Goal: Check status: Check status

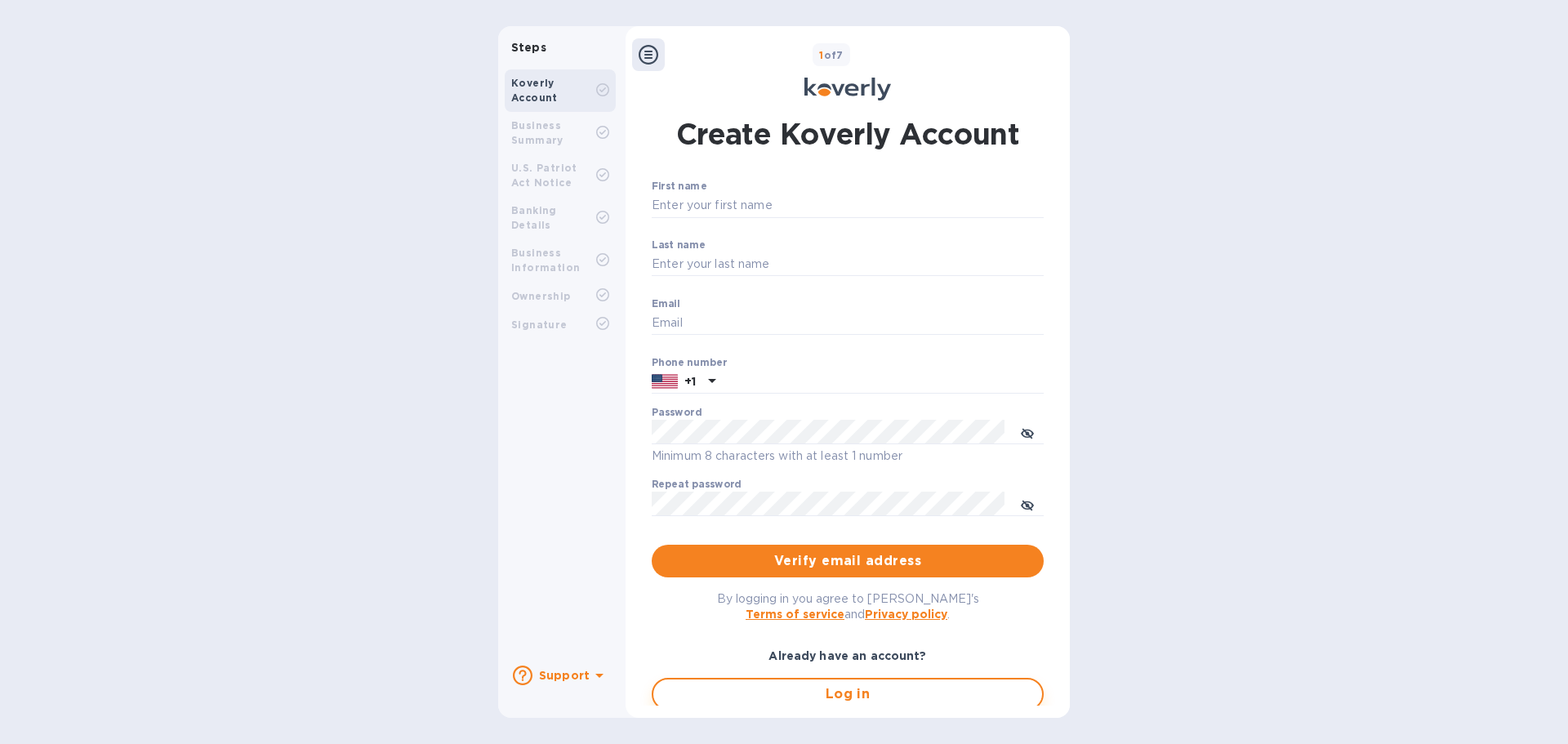
type input "[EMAIL_ADDRESS][DOMAIN_NAME]"
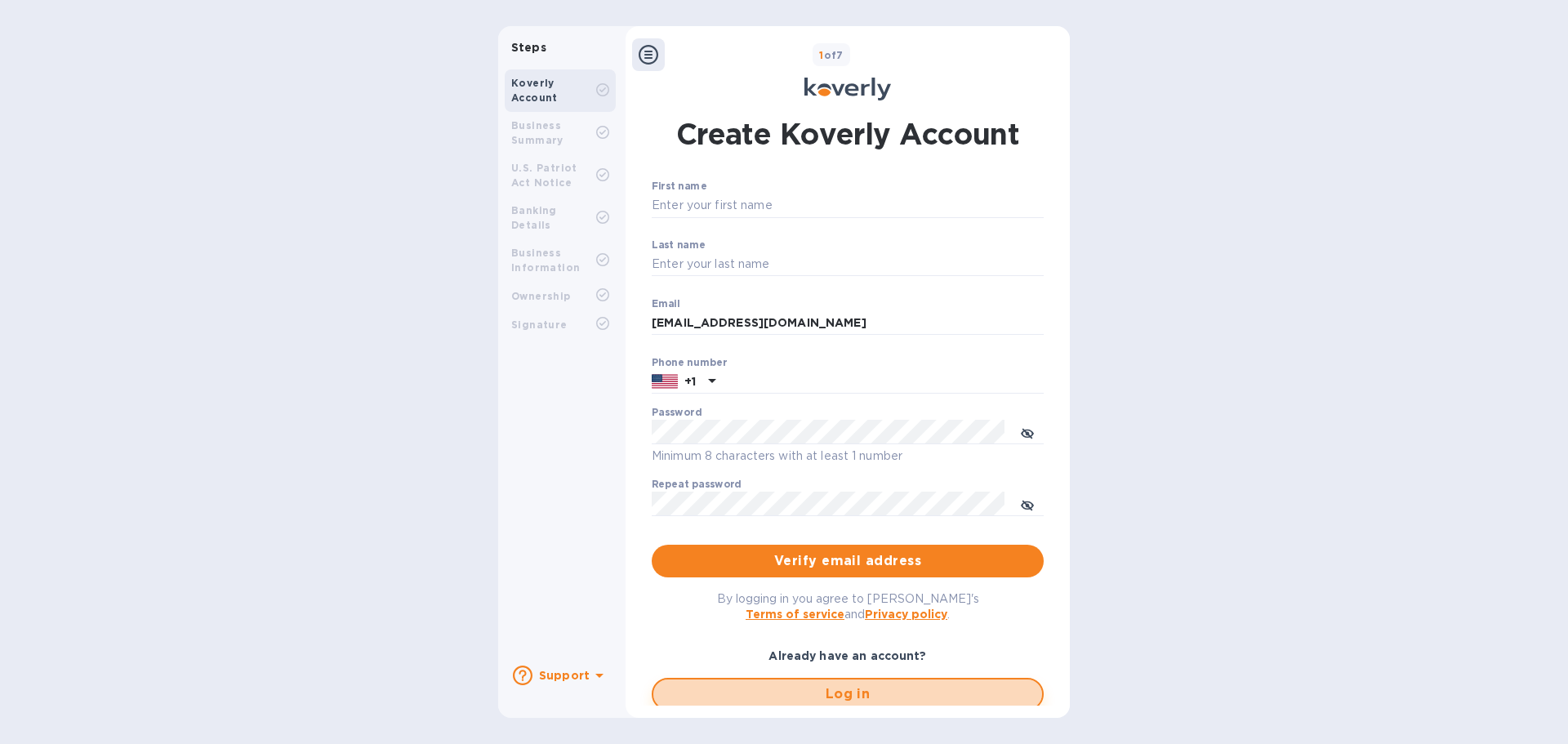
click at [775, 690] on span "Log in" at bounding box center [848, 693] width 362 height 19
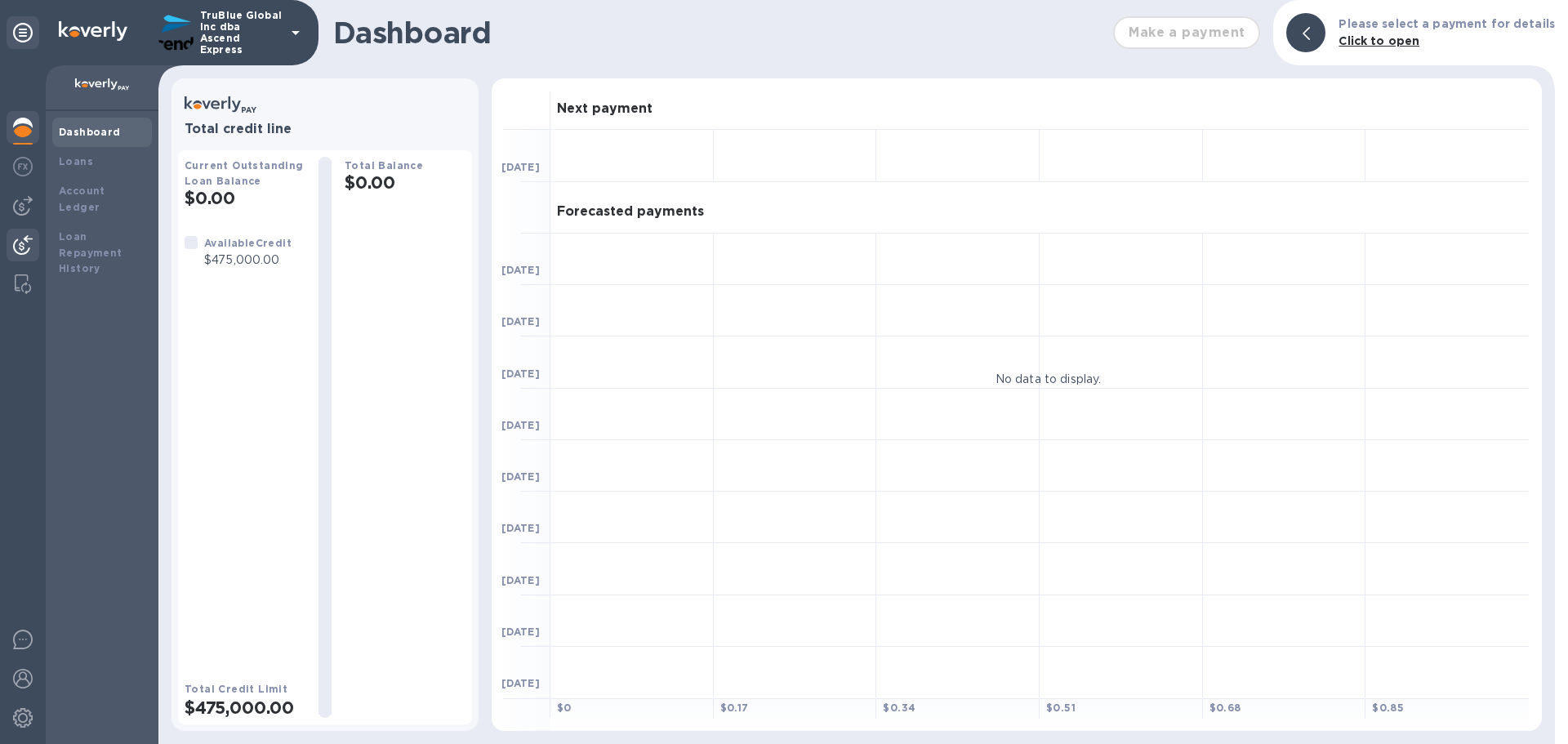
click at [18, 245] on img at bounding box center [22, 245] width 19 height 19
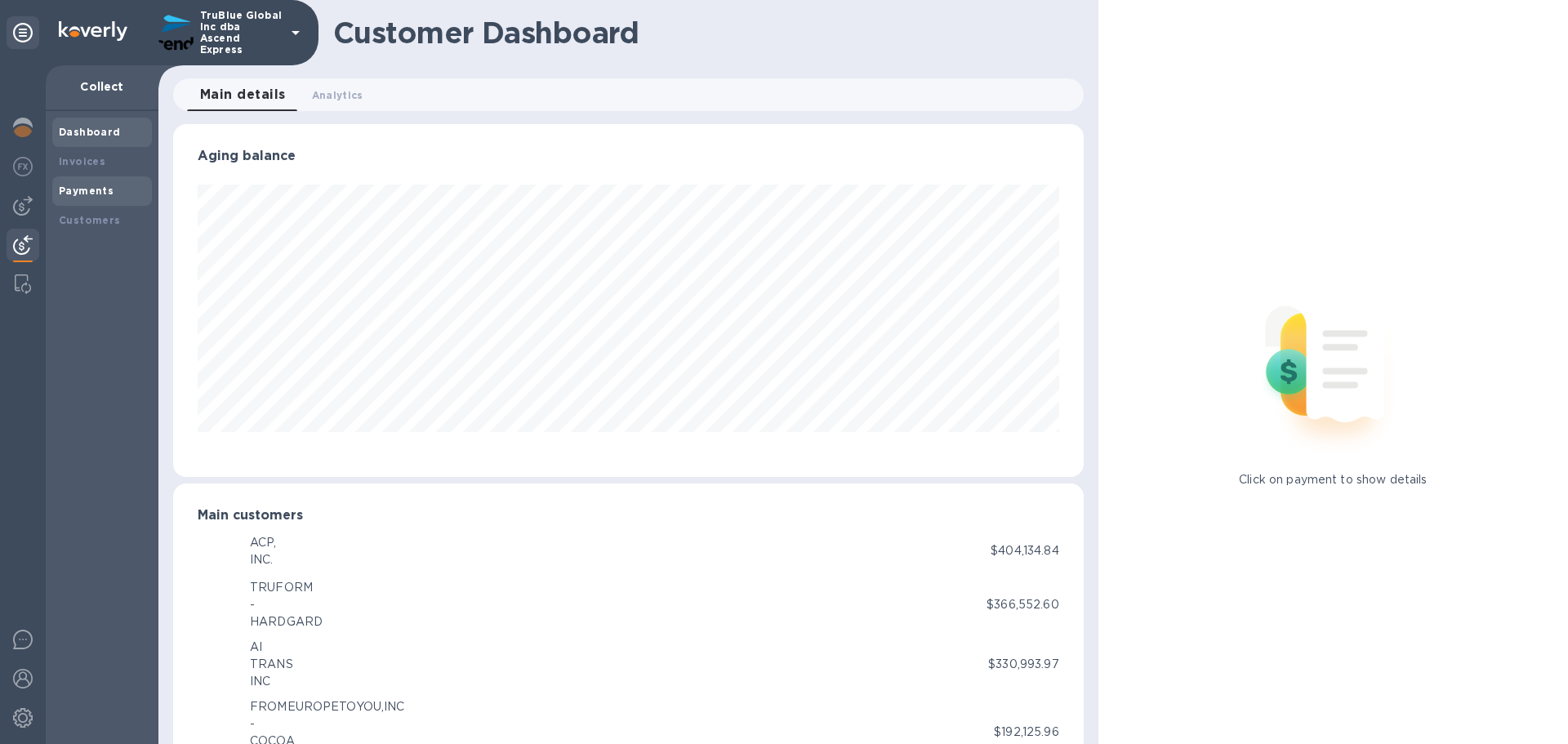
scroll to position [816408, 815852]
click at [80, 192] on b "Payments" at bounding box center [86, 190] width 55 height 12
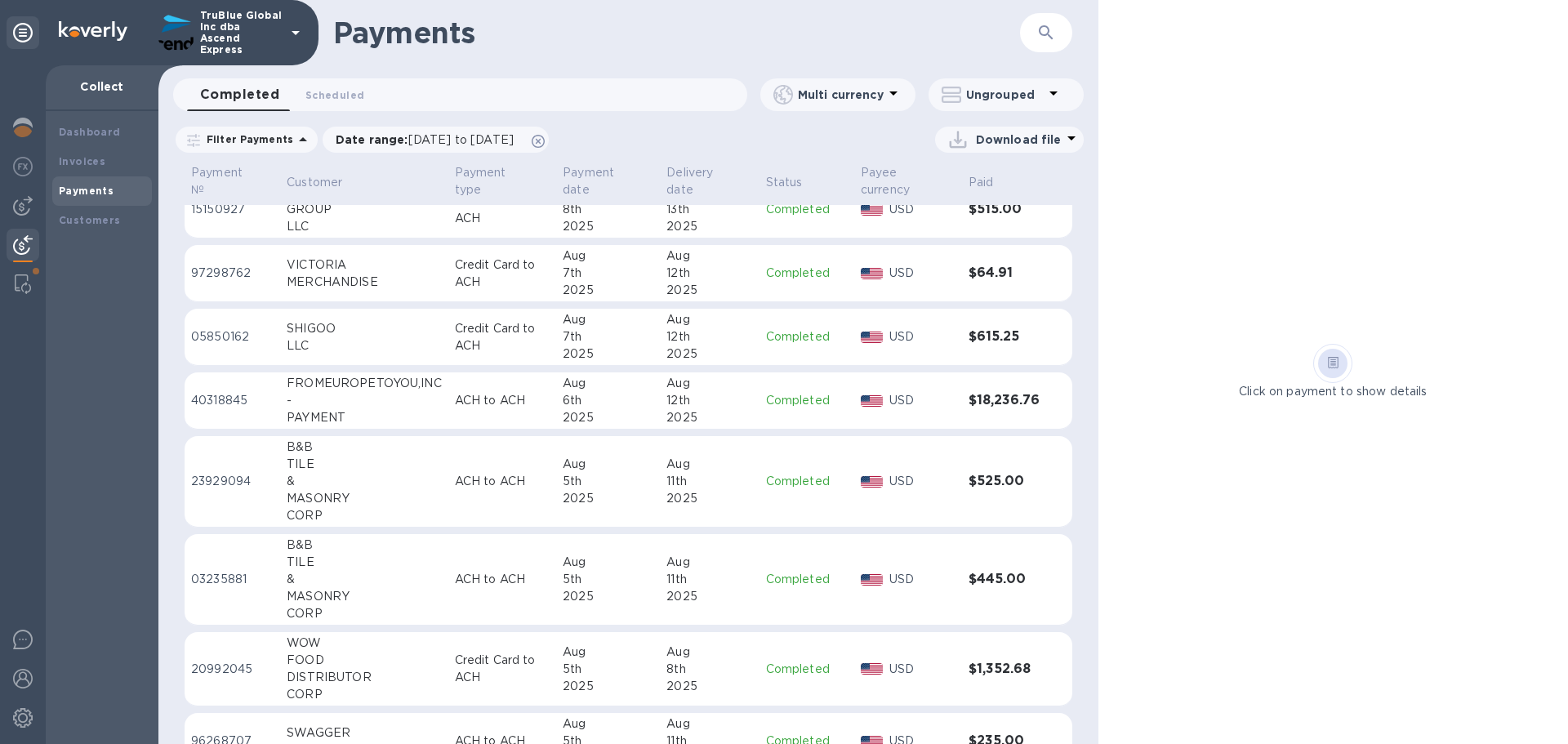
scroll to position [855, 0]
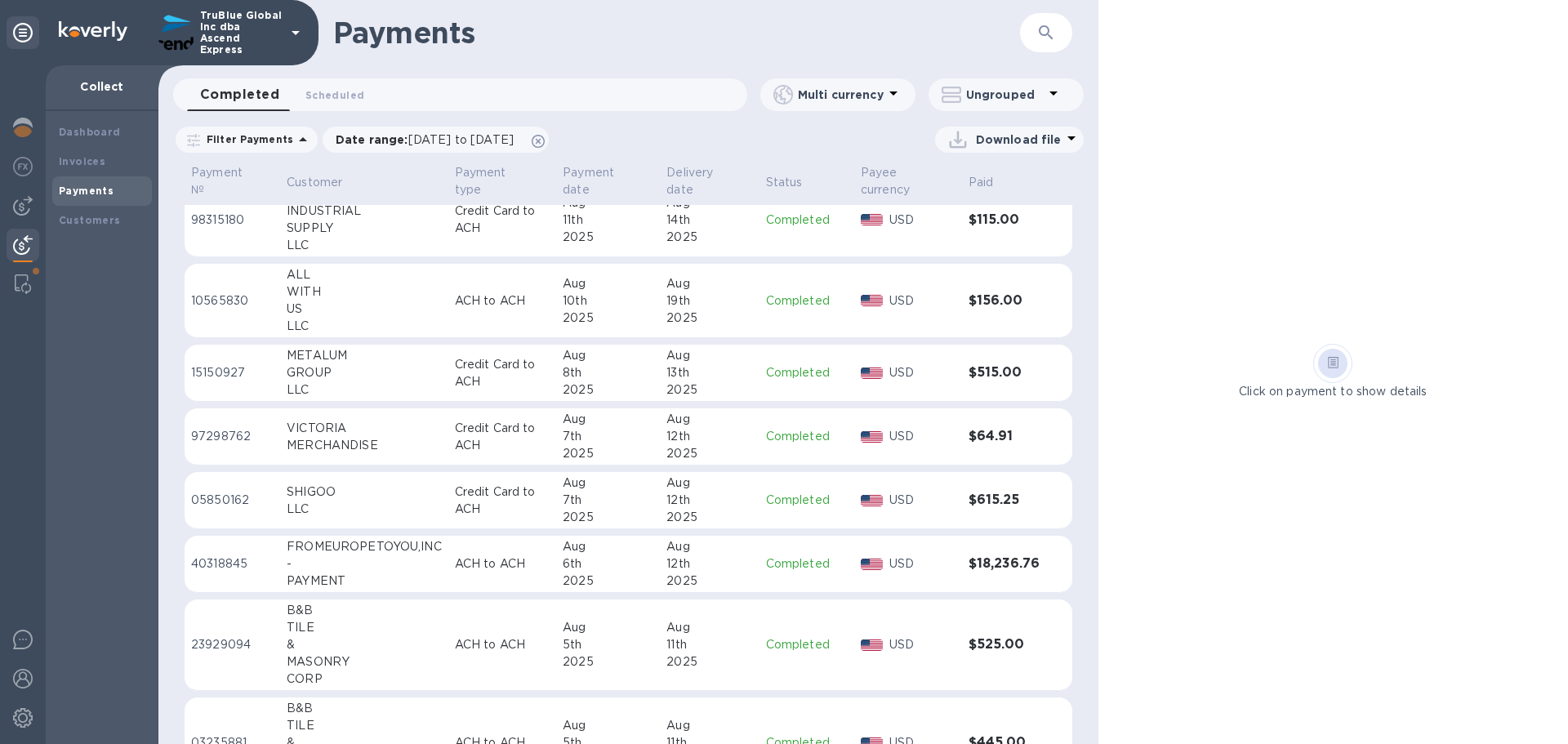
click at [208, 371] on p "15150927" at bounding box center [233, 372] width 83 height 17
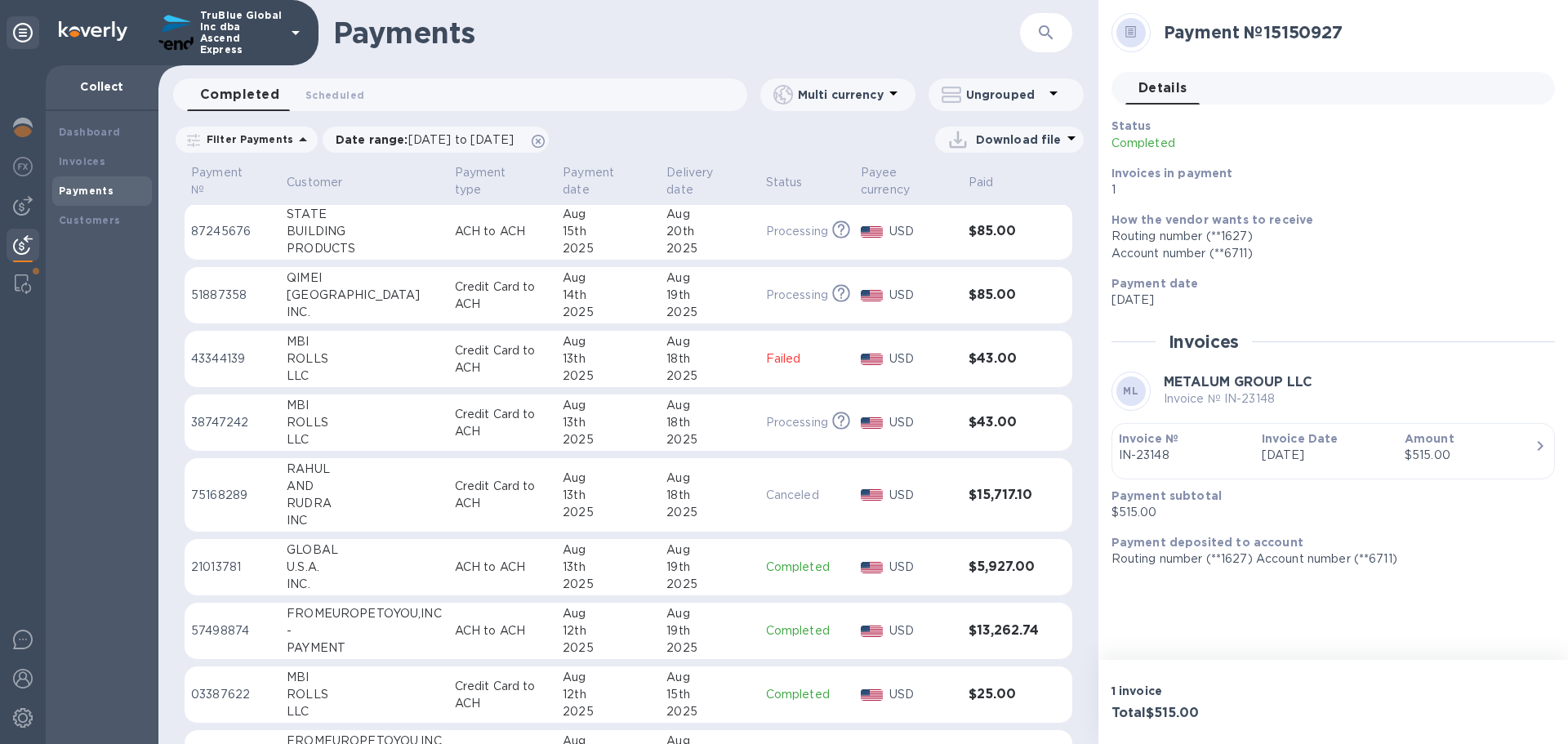
scroll to position [245, 0]
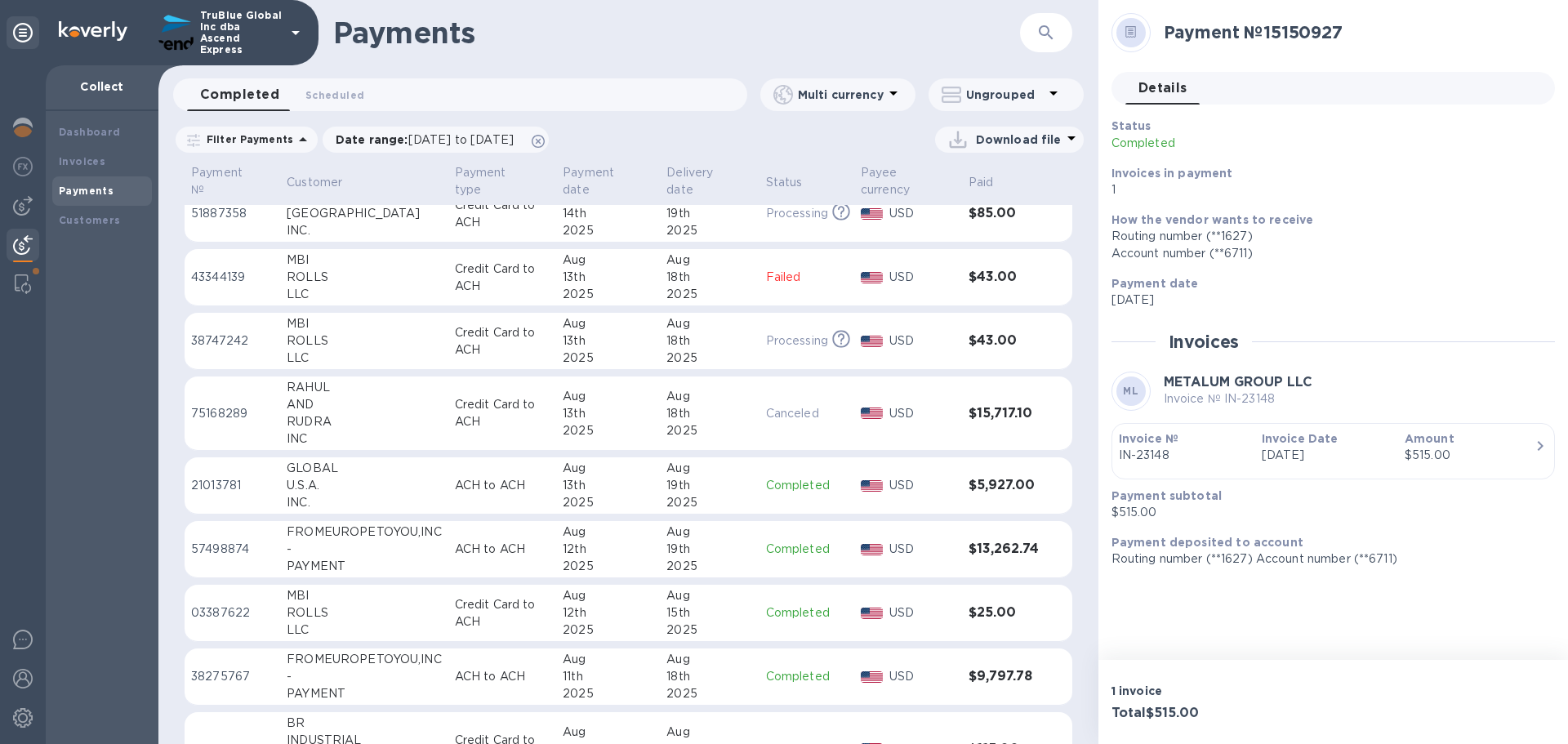
click at [207, 547] on p "57498874" at bounding box center [233, 549] width 83 height 17
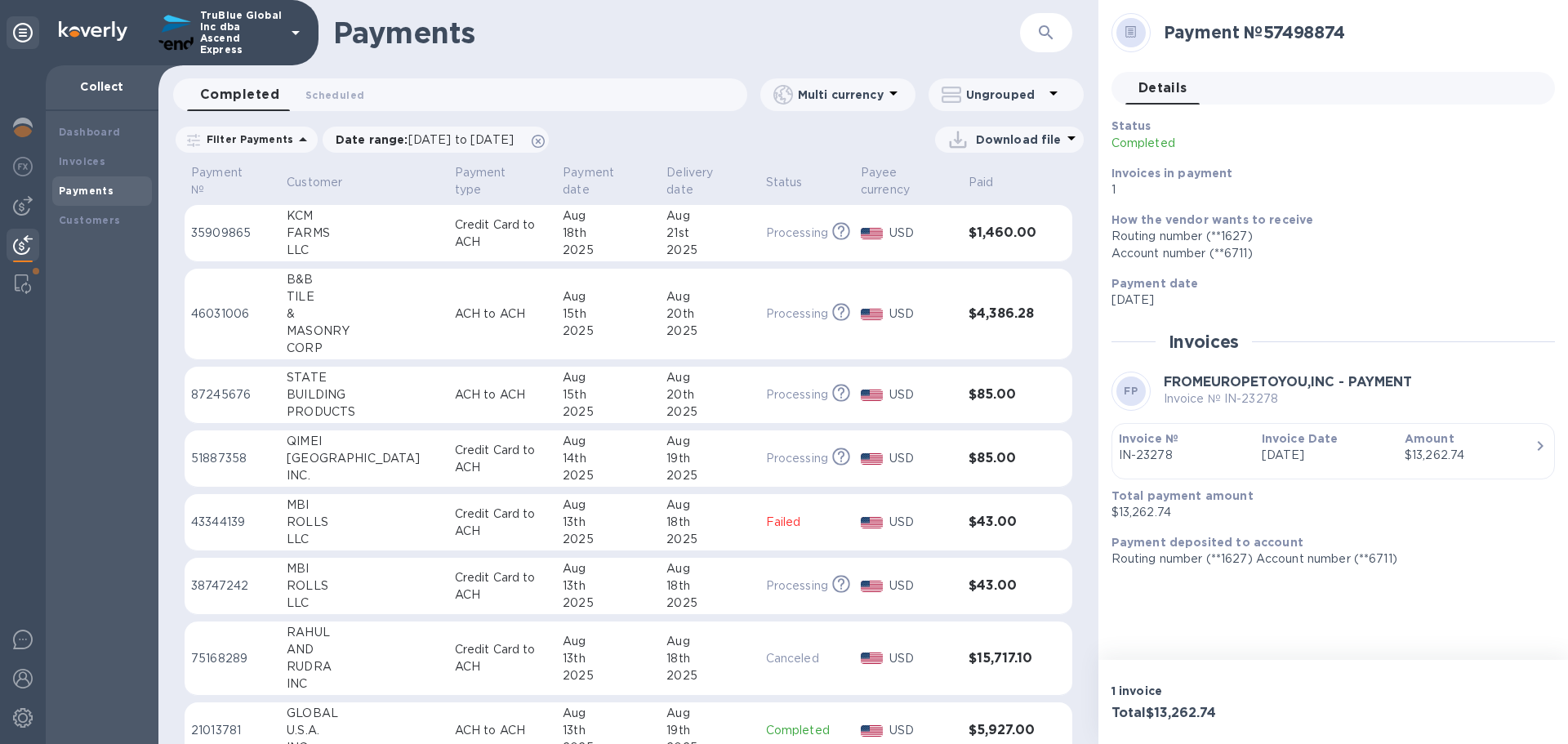
click at [221, 233] on p "35909865" at bounding box center [233, 233] width 83 height 17
